Goal: Task Accomplishment & Management: Complete application form

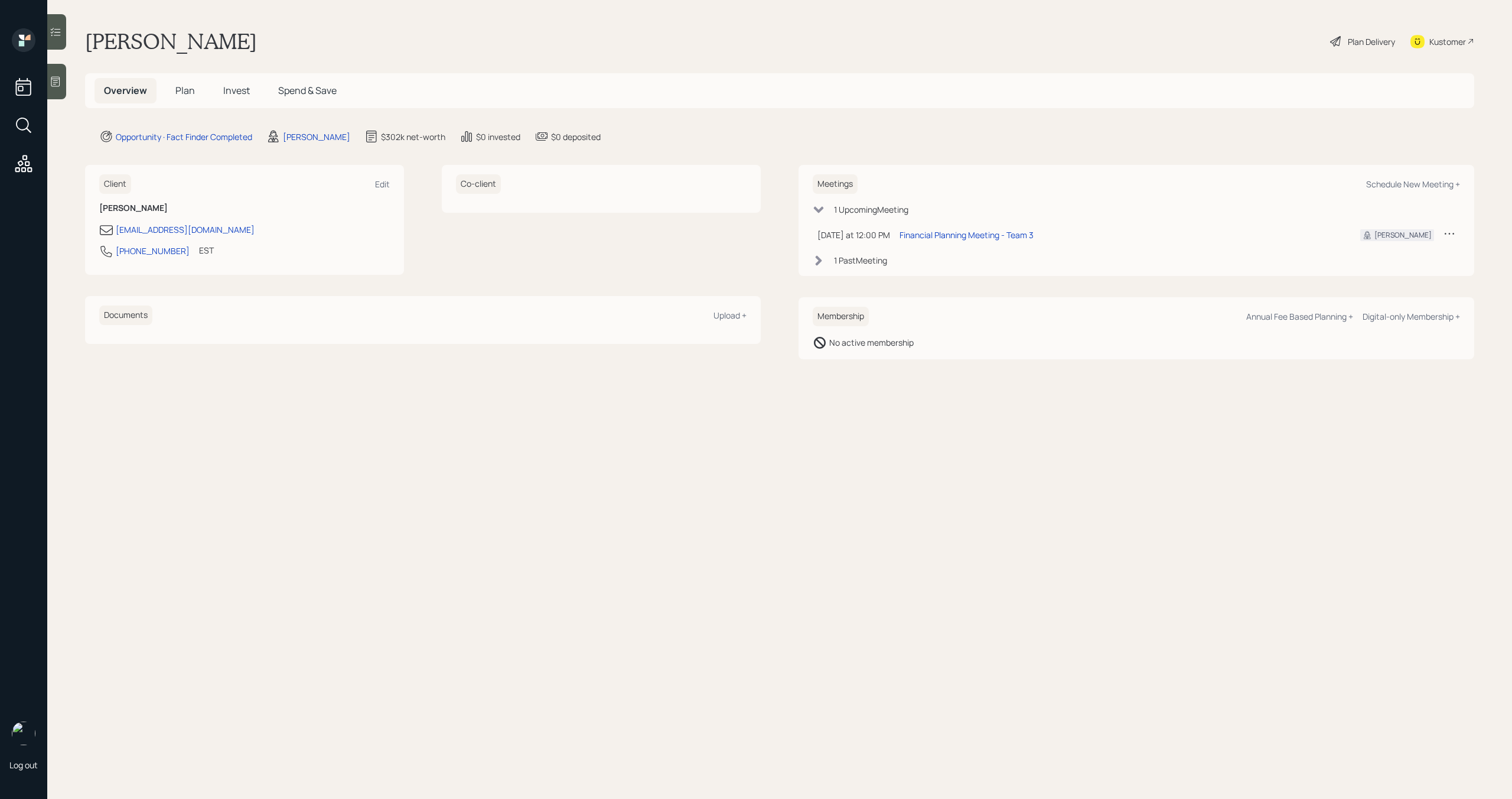
click at [187, 91] on span "Plan" at bounding box center [184, 91] width 19 height 13
